Goal: Task Accomplishment & Management: Manage account settings

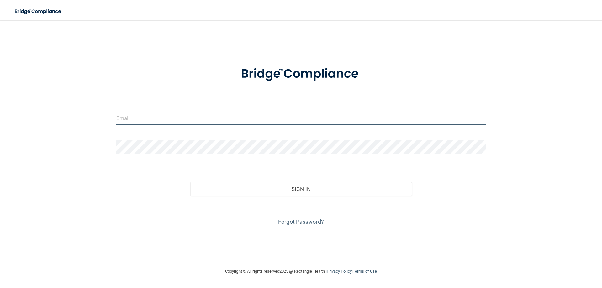
drag, startPoint x: 224, startPoint y: 119, endPoint x: 216, endPoint y: 119, distance: 8.5
click at [224, 120] on input "email" at bounding box center [301, 118] width 370 height 14
type input "[EMAIL_ADDRESS][DOMAIN_NAME]"
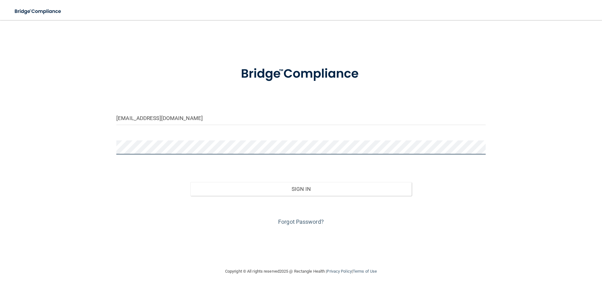
click at [190, 182] on button "Sign In" at bounding box center [301, 189] width 222 height 14
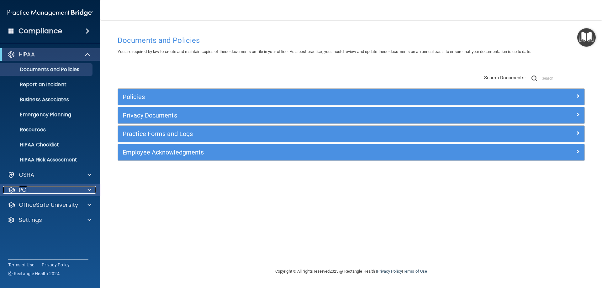
click at [88, 190] on span at bounding box center [90, 190] width 4 height 8
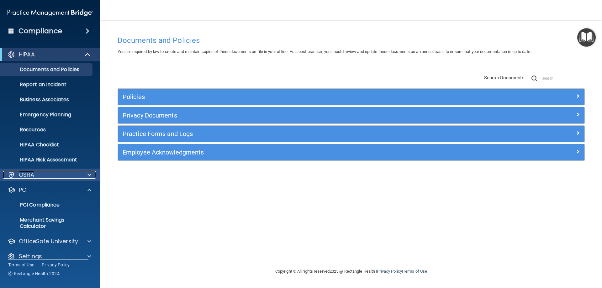
click at [89, 174] on span at bounding box center [90, 175] width 4 height 8
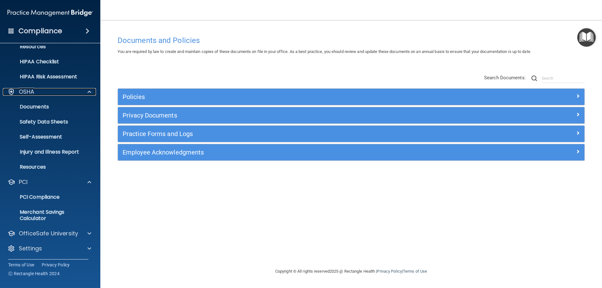
scroll to position [84, 0]
click at [87, 236] on div at bounding box center [89, 233] width 16 height 8
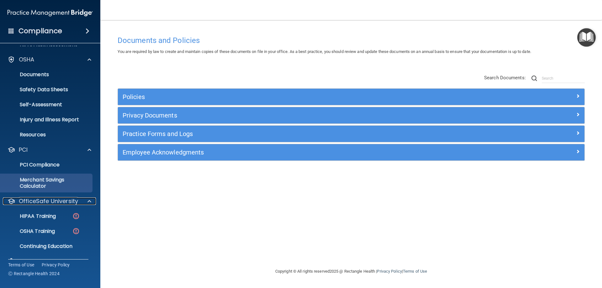
scroll to position [129, 0]
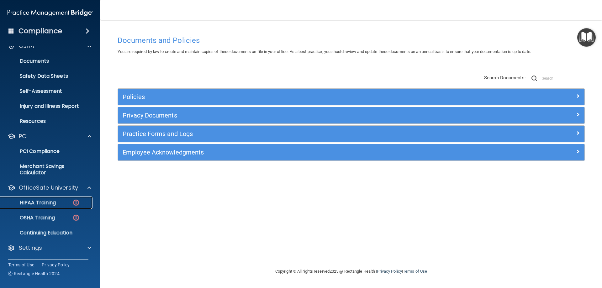
click at [44, 199] on link "HIPAA Training" at bounding box center [43, 203] width 99 height 13
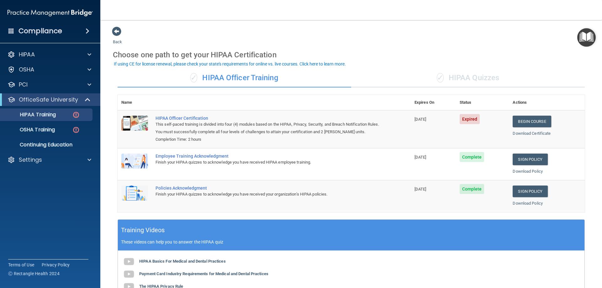
click at [86, 29] on span at bounding box center [88, 31] width 4 height 8
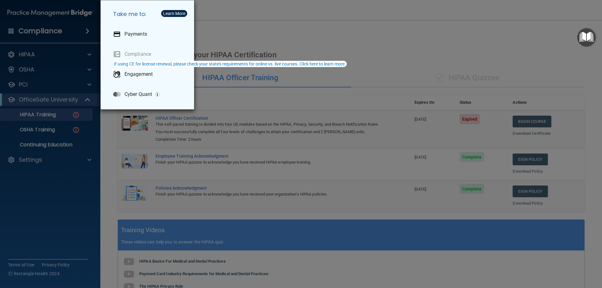
click at [86, 29] on div "Take me to: Payments Compliance Engagement Cyber Quant" at bounding box center [301, 144] width 602 height 288
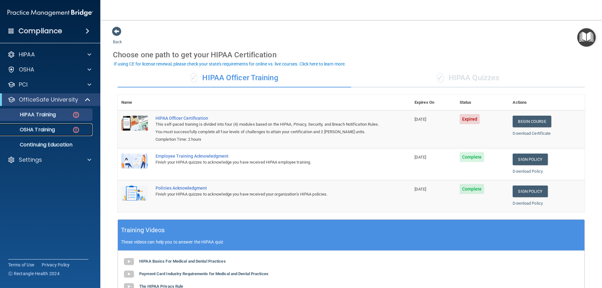
click at [53, 132] on p "OSHA Training" at bounding box center [29, 130] width 51 height 6
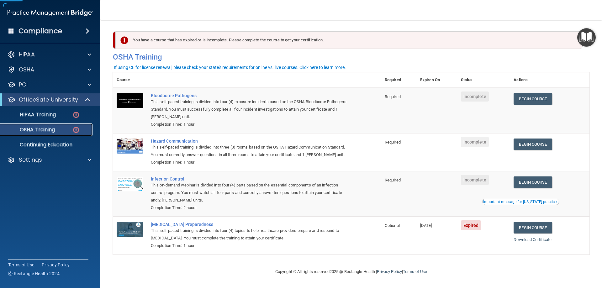
scroll to position [8, 0]
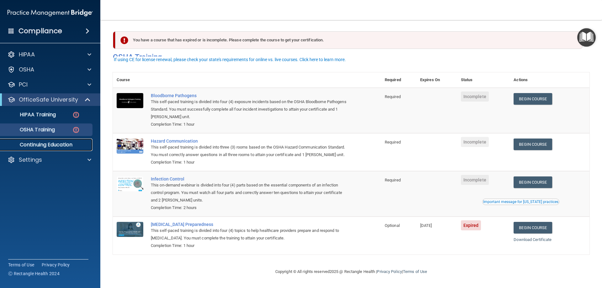
click at [44, 147] on p "Continuing Education" at bounding box center [47, 145] width 86 height 6
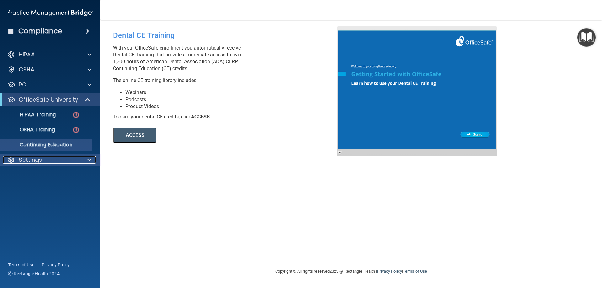
click at [42, 160] on div "Settings" at bounding box center [42, 160] width 78 height 8
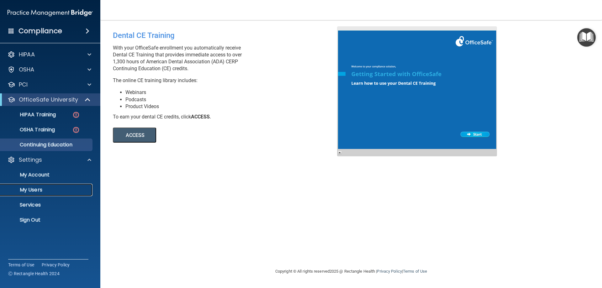
click at [35, 188] on p "My Users" at bounding box center [47, 190] width 86 height 6
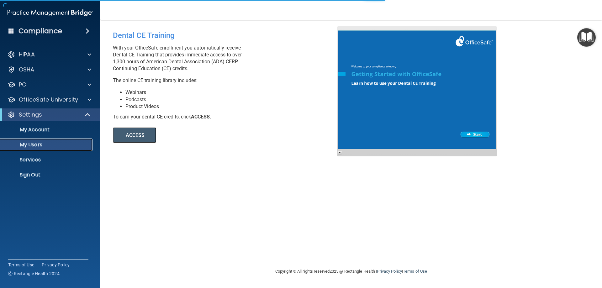
select select "20"
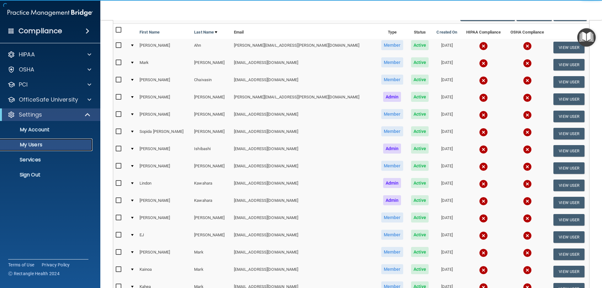
scroll to position [63, 0]
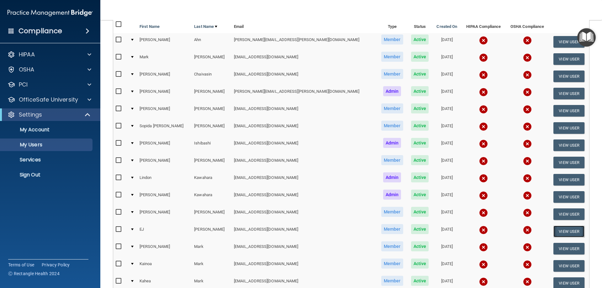
click at [559, 232] on button "View User" at bounding box center [569, 232] width 31 height 12
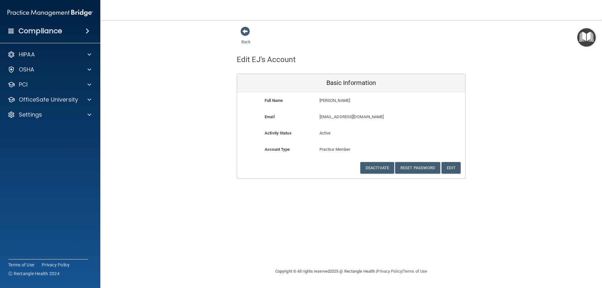
click at [252, 43] on div "Back" at bounding box center [256, 35] width 38 height 19
click at [249, 41] on link "Back" at bounding box center [246, 38] width 9 height 12
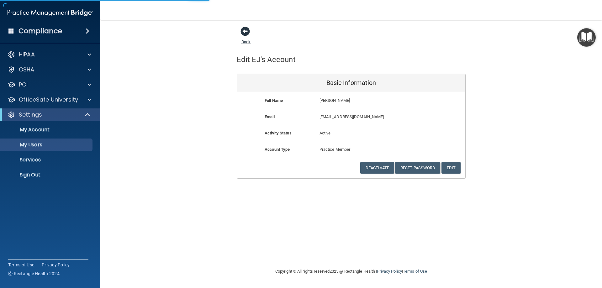
select select "20"
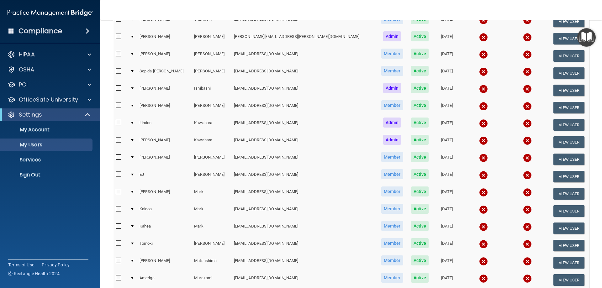
scroll to position [188, 0]
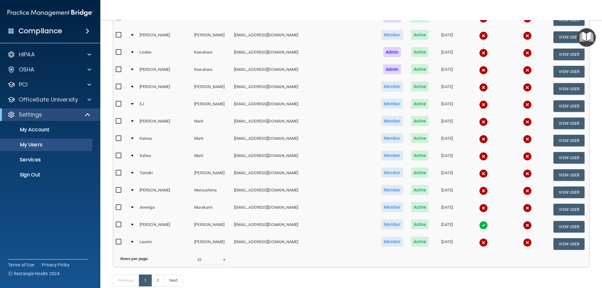
click at [479, 106] on img at bounding box center [483, 104] width 9 height 9
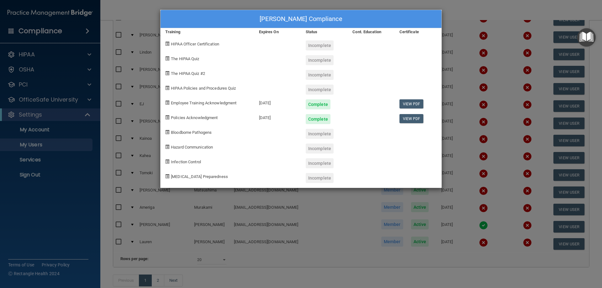
click at [520, 122] on div "[PERSON_NAME] Compliance Training Expires On Status Cont. Education Certificate…" at bounding box center [301, 144] width 602 height 288
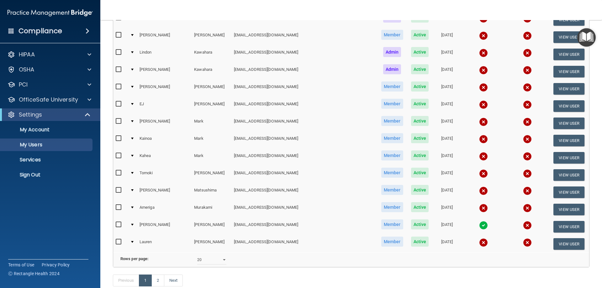
click at [523, 102] on img at bounding box center [527, 104] width 9 height 9
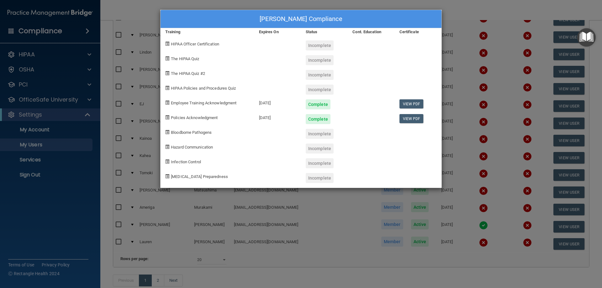
click at [483, 13] on div "[PERSON_NAME] Compliance Training Expires On Status Cont. Education Certificate…" at bounding box center [301, 144] width 602 height 288
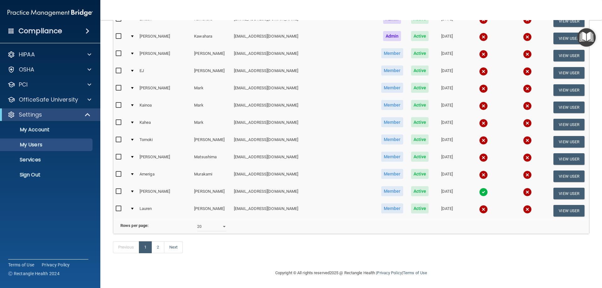
scroll to position [231, 0]
